Goal: Task Accomplishment & Management: Use online tool/utility

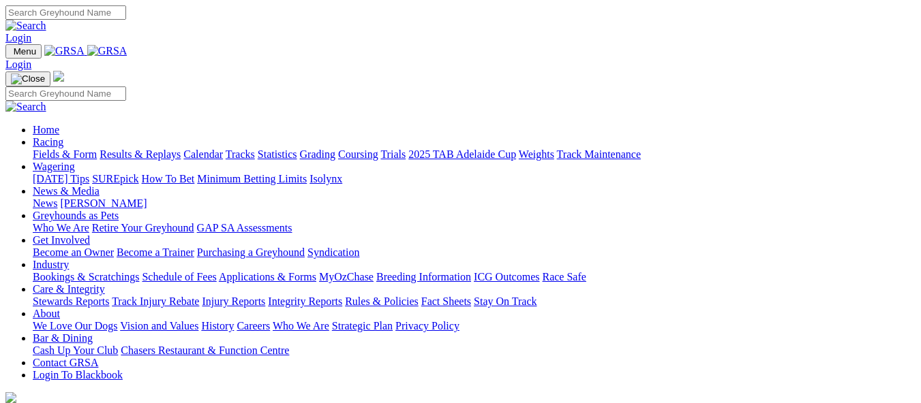
click at [63, 136] on link "Racing" at bounding box center [48, 142] width 31 height 12
click at [139, 271] on link "Bookings & Scratchings" at bounding box center [86, 277] width 106 height 12
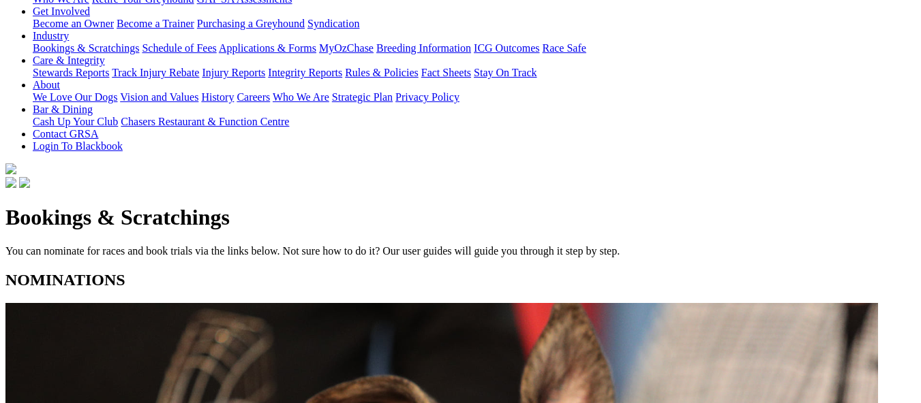
scroll to position [273, 0]
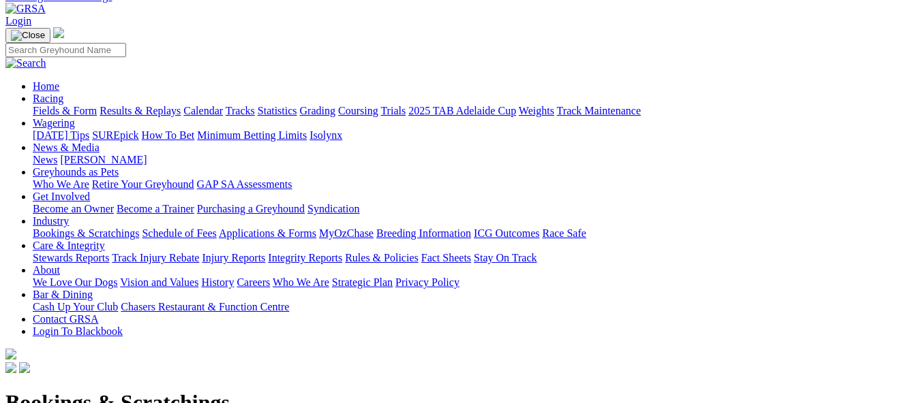
scroll to position [204, 0]
